Goal: Task Accomplishment & Management: Use online tool/utility

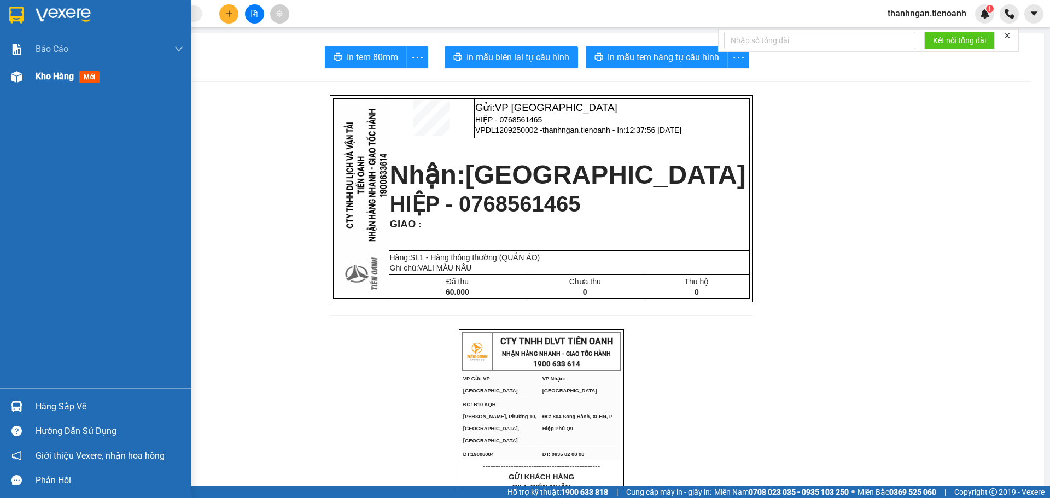
click at [66, 77] on span "Kho hàng" at bounding box center [55, 76] width 38 height 10
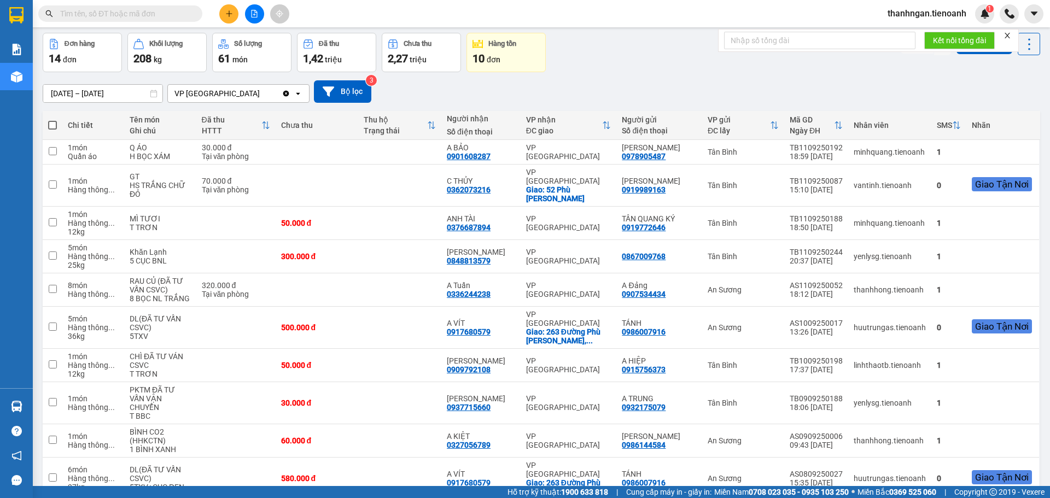
scroll to position [109, 0]
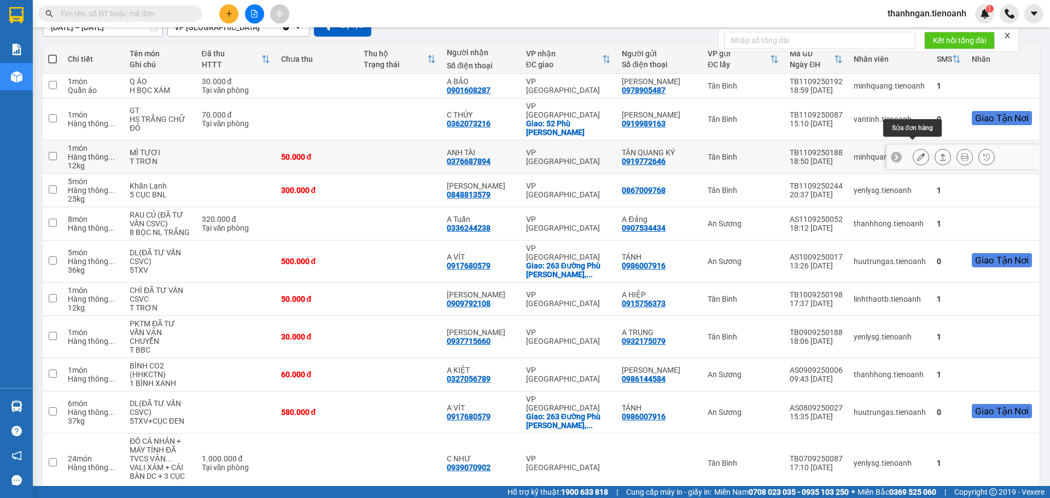
click at [917, 153] on icon at bounding box center [921, 157] width 8 height 8
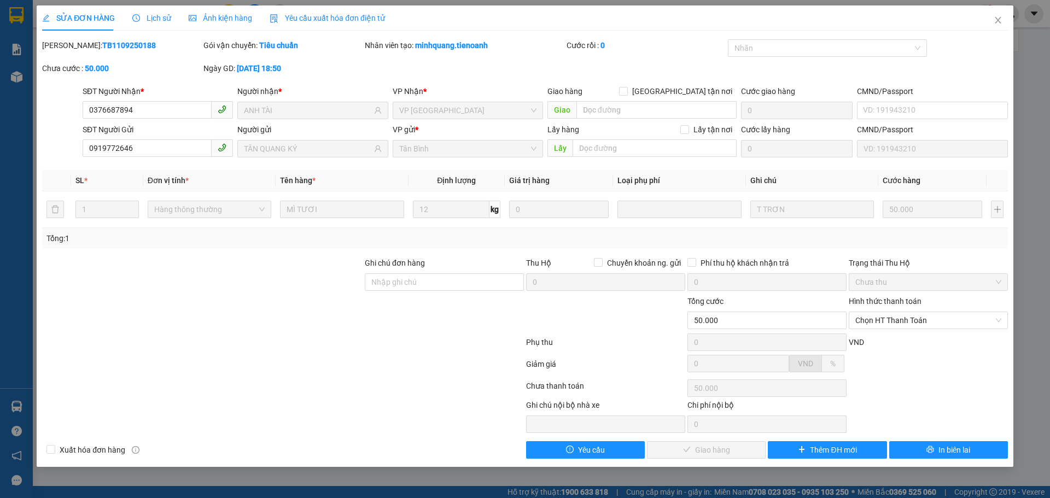
click at [151, 20] on span "Lịch sử" at bounding box center [151, 18] width 39 height 9
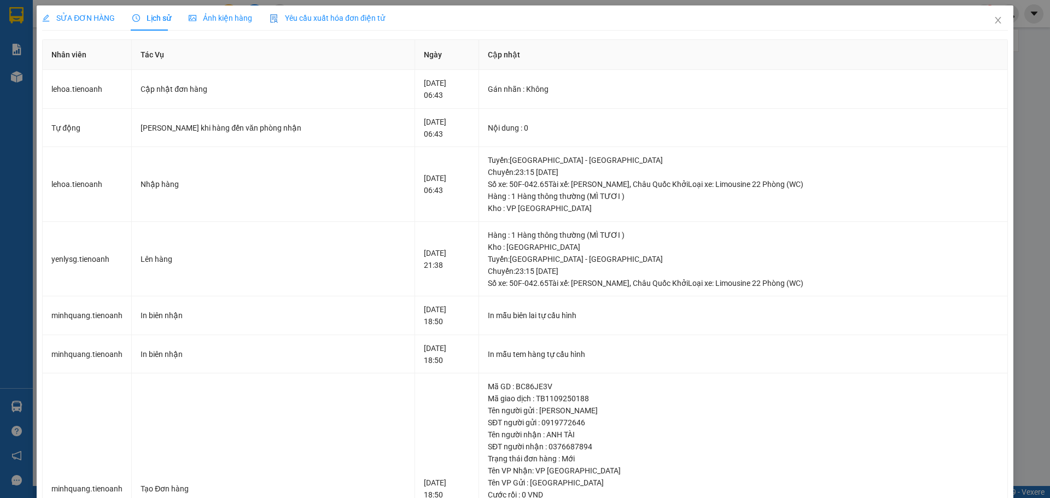
click at [98, 14] on span "SỬA ĐƠN HÀNG" at bounding box center [78, 18] width 73 height 9
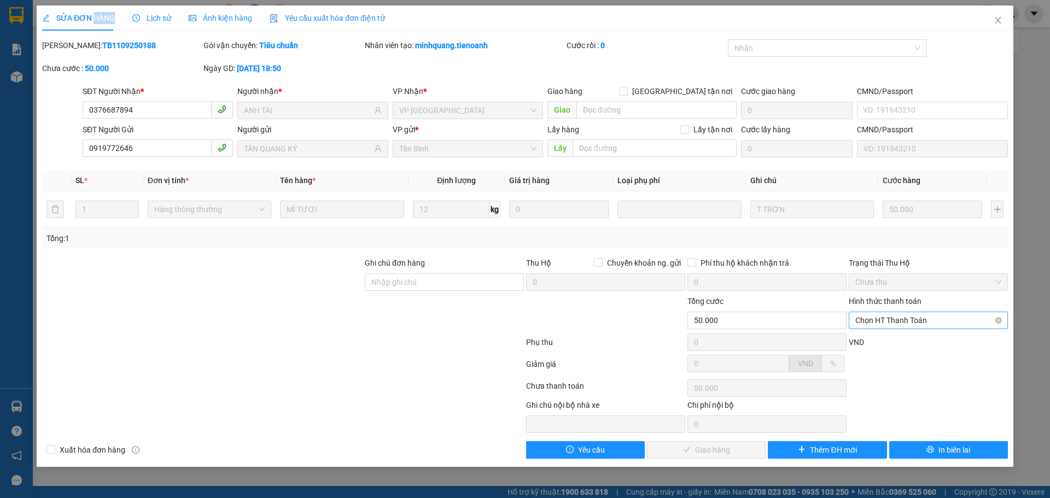
click at [923, 324] on span "Chọn HT Thanh Toán" at bounding box center [928, 320] width 146 height 16
click at [896, 341] on div "Tại văn phòng" at bounding box center [928, 342] width 146 height 12
type input "0"
click at [707, 446] on span "Giao hàng" at bounding box center [712, 450] width 35 height 12
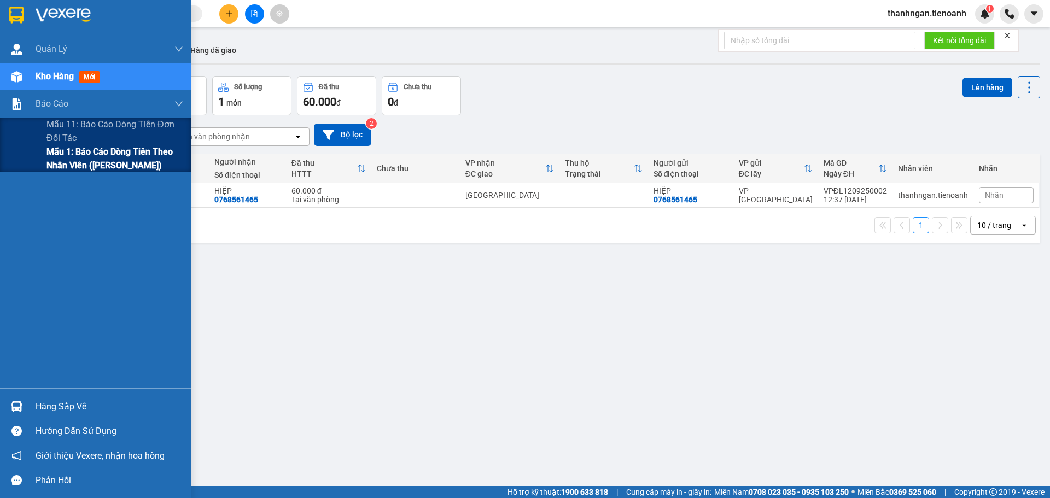
click at [72, 164] on span "Mẫu 1: Báo cáo dòng tiền theo nhân viên ([PERSON_NAME])" at bounding box center [114, 158] width 137 height 27
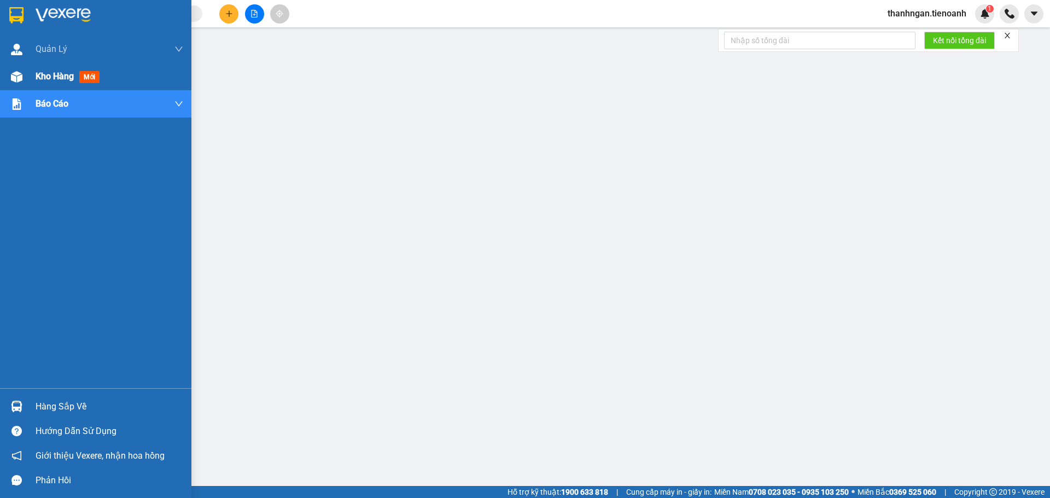
click at [60, 72] on span "Kho hàng" at bounding box center [55, 76] width 38 height 10
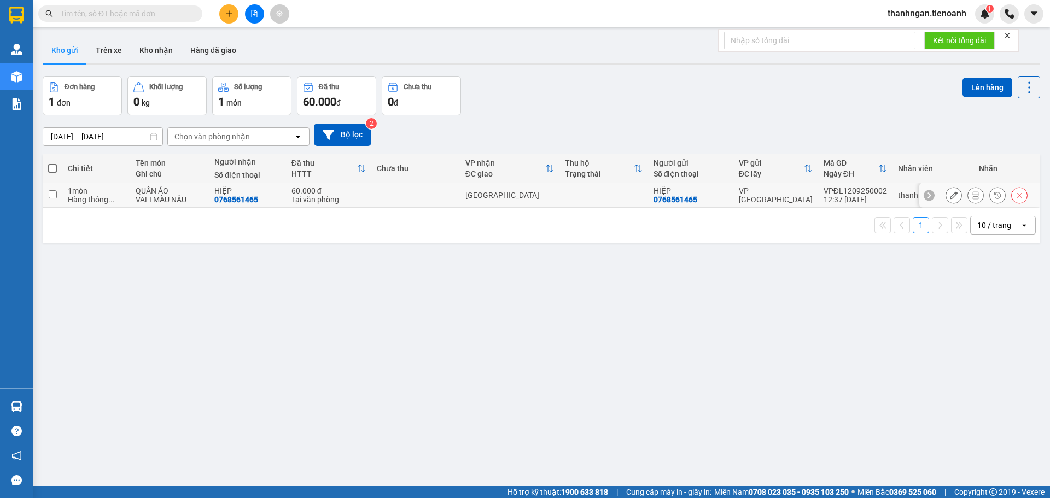
drag, startPoint x: 54, startPoint y: 194, endPoint x: 60, endPoint y: 184, distance: 11.3
click at [54, 194] on input "checkbox" at bounding box center [53, 194] width 8 height 8
checkbox input "true"
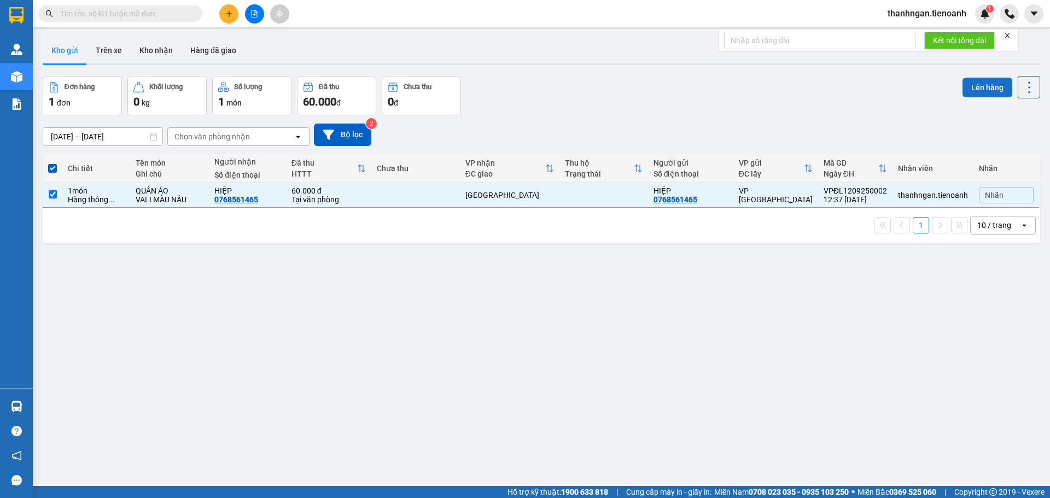
click at [985, 89] on button "Lên hàng" at bounding box center [988, 88] width 50 height 20
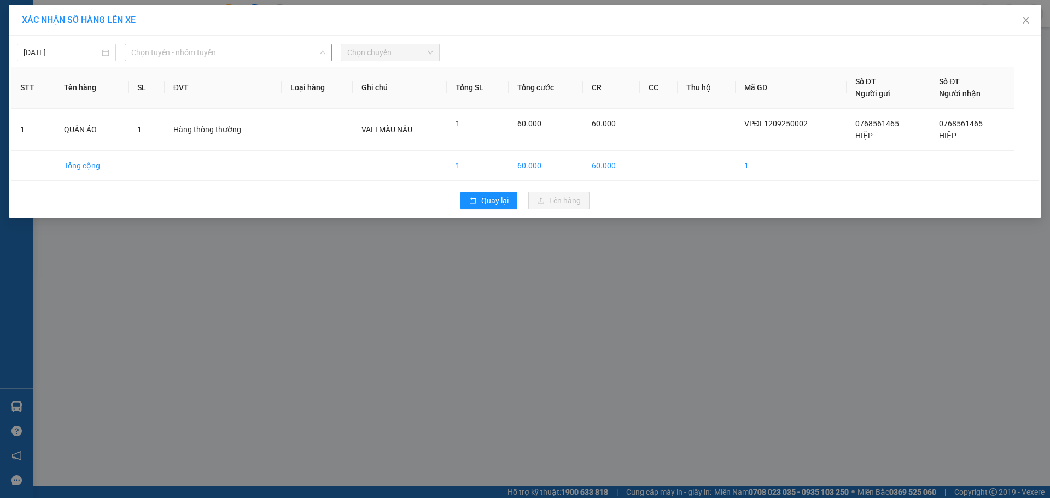
click at [234, 54] on span "Chọn tuyến - nhóm tuyến" at bounding box center [228, 52] width 194 height 16
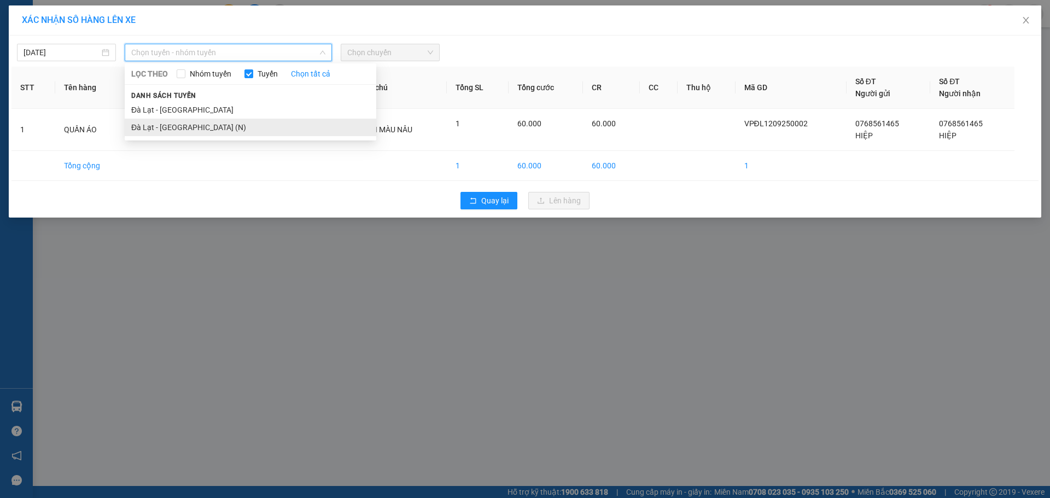
drag, startPoint x: 173, startPoint y: 127, endPoint x: 183, endPoint y: 119, distance: 12.4
click at [174, 126] on li "Đà Lạt - Sài Gòn (N)" at bounding box center [251, 128] width 252 height 18
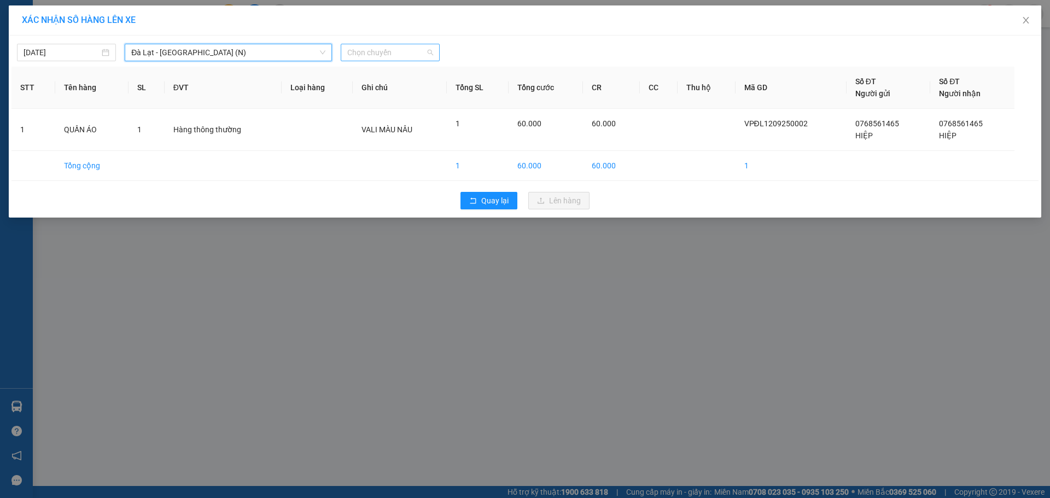
click at [377, 49] on span "Chọn chuyến" at bounding box center [390, 52] width 86 height 16
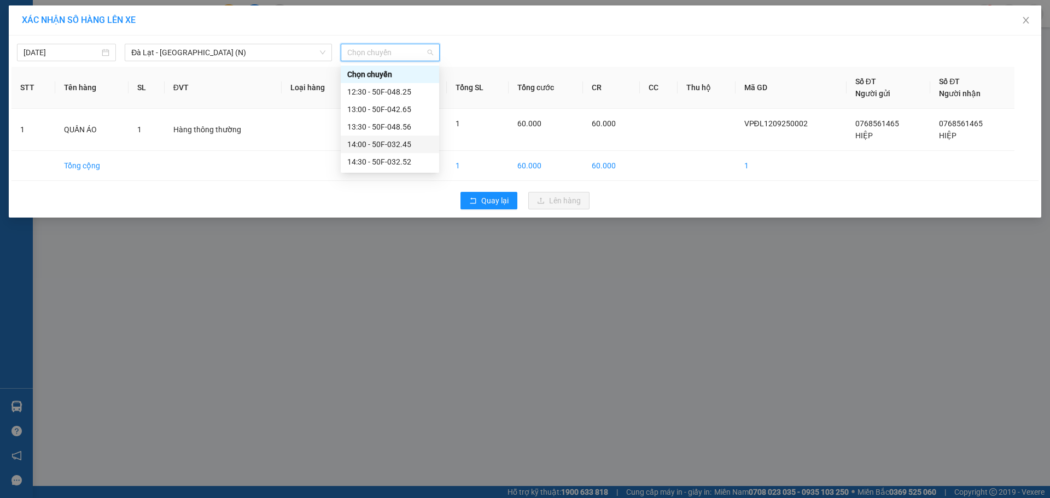
click at [377, 144] on div "14:00 - 50F-032.45" at bounding box center [389, 144] width 85 height 12
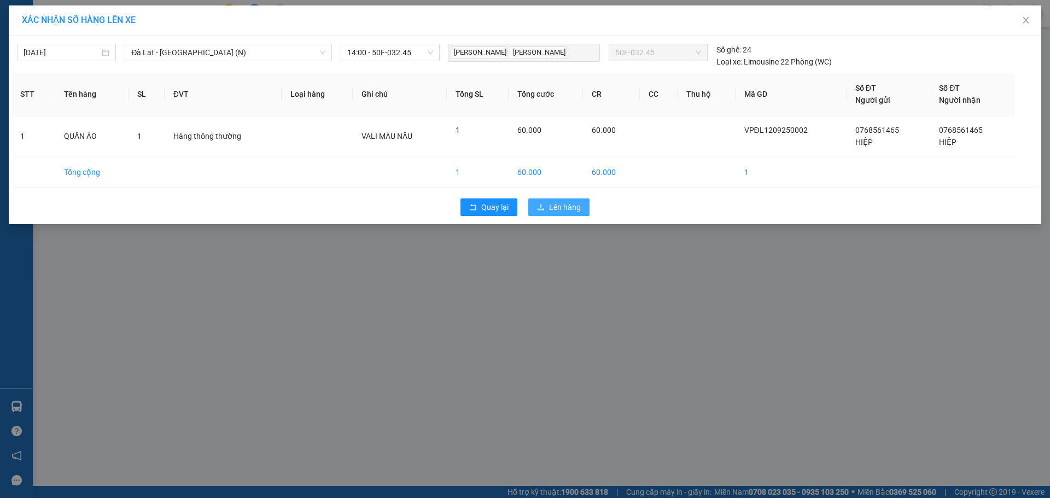
click at [557, 206] on span "Lên hàng" at bounding box center [565, 207] width 32 height 12
